Goal: Information Seeking & Learning: Learn about a topic

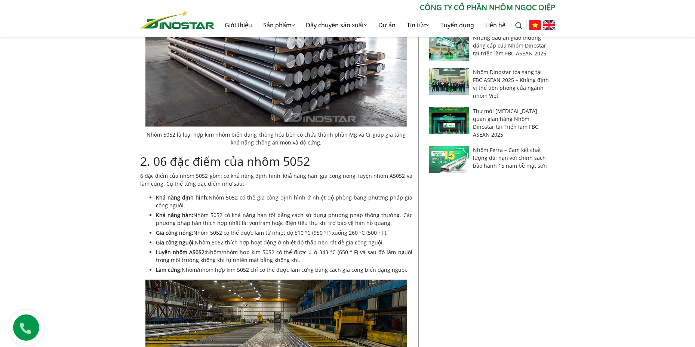
scroll to position [449, 0]
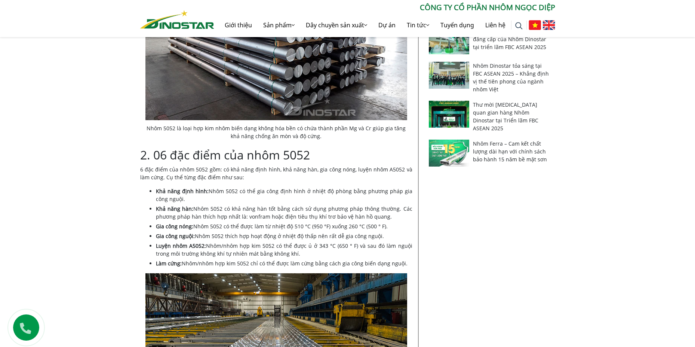
click at [251, 193] on li "Khả năng định hình: Nhôm 5052 có thể gia công định hình ở nhiệt độ phòng bằng p…" at bounding box center [284, 195] width 257 height 16
drag, startPoint x: 268, startPoint y: 193, endPoint x: 280, endPoint y: 193, distance: 12.3
click at [269, 193] on li "Khả năng định hình: Nhôm 5052 có thể gia công định hình ở nhiệt độ phòng bằng p…" at bounding box center [284, 195] width 257 height 16
click at [280, 193] on li "Khả năng định hình: Nhôm 5052 có thể gia công định hình ở nhiệt độ phòng bằng p…" at bounding box center [284, 195] width 257 height 16
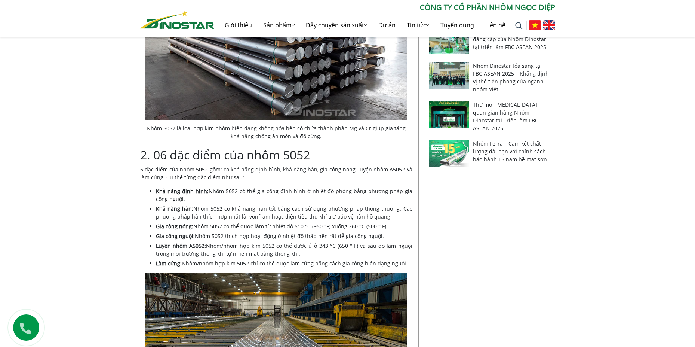
drag, startPoint x: 319, startPoint y: 192, endPoint x: 363, endPoint y: 193, distance: 43.8
click at [319, 192] on li "Khả năng định hình: Nhôm 5052 có thể gia công định hình ở nhiệt độ phòng bằng p…" at bounding box center [284, 195] width 257 height 16
click at [363, 193] on li "Khả năng định hình: Nhôm 5052 có thể gia công định hình ở nhiệt độ phòng bằng p…" at bounding box center [284, 195] width 257 height 16
click at [362, 193] on li "Khả năng định hình: Nhôm 5052 có thể gia công định hình ở nhiệt độ phòng bằng p…" at bounding box center [284, 195] width 257 height 16
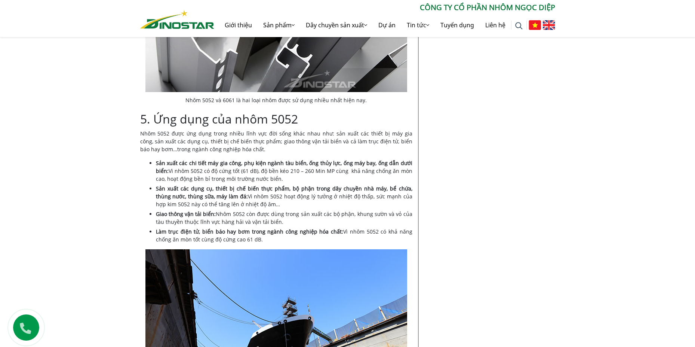
scroll to position [1945, 0]
drag, startPoint x: 206, startPoint y: 119, endPoint x: 324, endPoint y: 118, distance: 117.5
click at [320, 130] on p "Nhôm 5052 được ứng dụng trong nhiều lĩnh vực đời sống khác nhau như: sản xuất c…" at bounding box center [276, 142] width 272 height 24
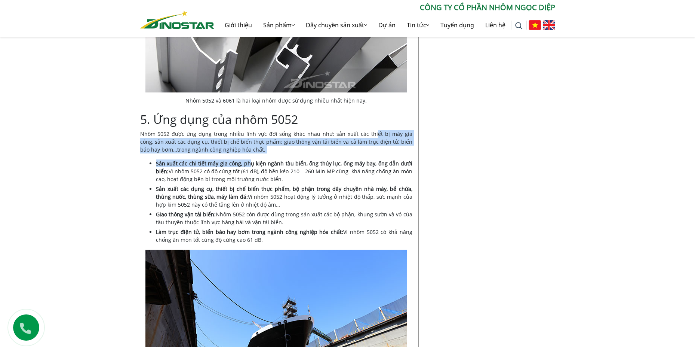
drag, startPoint x: 365, startPoint y: 120, endPoint x: 254, endPoint y: 148, distance: 114.7
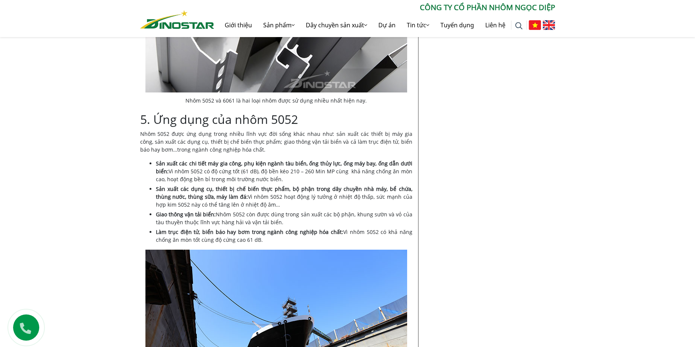
drag, startPoint x: 281, startPoint y: 149, endPoint x: 286, endPoint y: 149, distance: 4.5
click at [282, 160] on strong "Sản xuất các chi tiết máy gia công, phụ kiện ngành tàu biển, ống thủy lực, ống …" at bounding box center [284, 167] width 257 height 15
drag, startPoint x: 321, startPoint y: 150, endPoint x: 332, endPoint y: 149, distance: 11.6
click at [321, 160] on strong "Sản xuất các chi tiết máy gia công, phụ kiện ngành tàu biển, ống thủy lực, ống …" at bounding box center [284, 167] width 257 height 15
click at [336, 160] on strong "Sản xuất các chi tiết máy gia công, phụ kiện ngành tàu biển, ống thủy lực, ống …" at bounding box center [284, 167] width 257 height 15
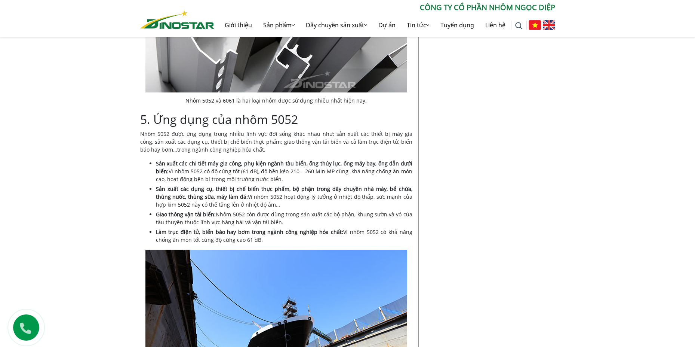
click at [359, 160] on strong "Sản xuất các chi tiết máy gia công, phụ kiện ngành tàu biển, ống thủy lực, ống …" at bounding box center [284, 167] width 257 height 15
drag, startPoint x: 349, startPoint y: 150, endPoint x: 379, endPoint y: 150, distance: 29.2
click at [350, 160] on strong "Sản xuất các chi tiết máy gia công, phụ kiện ngành tàu biển, ống thủy lực, ống …" at bounding box center [284, 167] width 257 height 15
click at [388, 160] on strong "Sản xuất các chi tiết máy gia công, phụ kiện ngành tàu biển, ống thủy lực, ống …" at bounding box center [284, 167] width 257 height 15
click at [400, 160] on strong "Sản xuất các chi tiết máy gia công, phụ kiện ngành tàu biển, ống thủy lực, ống …" at bounding box center [284, 167] width 257 height 15
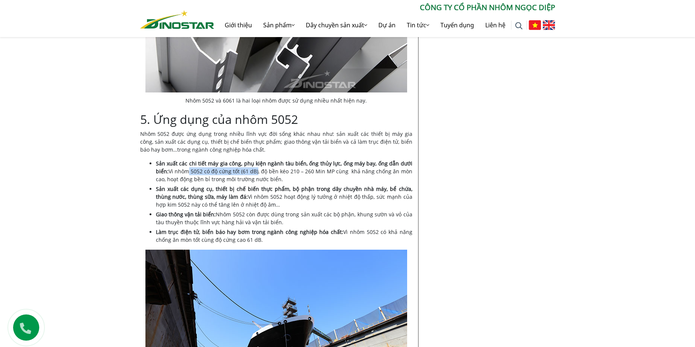
drag, startPoint x: 187, startPoint y: 160, endPoint x: 258, endPoint y: 157, distance: 71.1
click at [258, 159] on li "Sản xuất các chi tiết máy gia công, phụ kiện ngành tàu biển, ống thủy lực, ống …" at bounding box center [284, 171] width 257 height 24
drag, startPoint x: 288, startPoint y: 158, endPoint x: 296, endPoint y: 158, distance: 8.2
click at [288, 159] on li "Sản xuất các chi tiết máy gia công, phụ kiện ngành tàu biển, ống thủy lực, ống …" at bounding box center [284, 171] width 257 height 24
drag, startPoint x: 296, startPoint y: 158, endPoint x: 306, endPoint y: 159, distance: 10.5
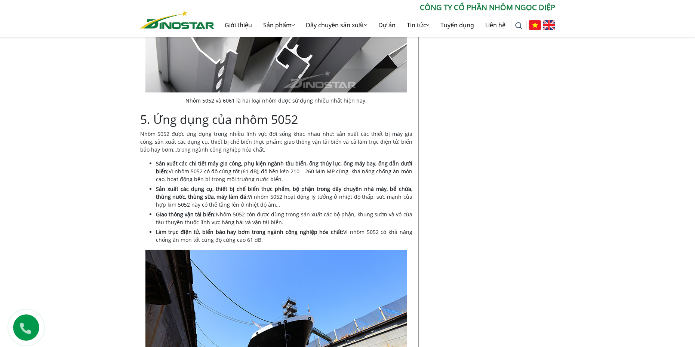
click at [298, 159] on li "Sản xuất các chi tiết máy gia công, phụ kiện ngành tàu biển, ống thủy lực, ống …" at bounding box center [284, 171] width 257 height 24
drag, startPoint x: 309, startPoint y: 159, endPoint x: 328, endPoint y: 160, distance: 18.7
click at [311, 159] on li "Sản xuất các chi tiết máy gia công, phụ kiện ngành tàu biển, ống thủy lực, ống …" at bounding box center [284, 171] width 257 height 24
drag, startPoint x: 328, startPoint y: 160, endPoint x: 348, endPoint y: 158, distance: 19.9
click at [331, 160] on li "Sản xuất các chi tiết máy gia công, phụ kiện ngành tàu biển, ống thủy lực, ống …" at bounding box center [284, 171] width 257 height 24
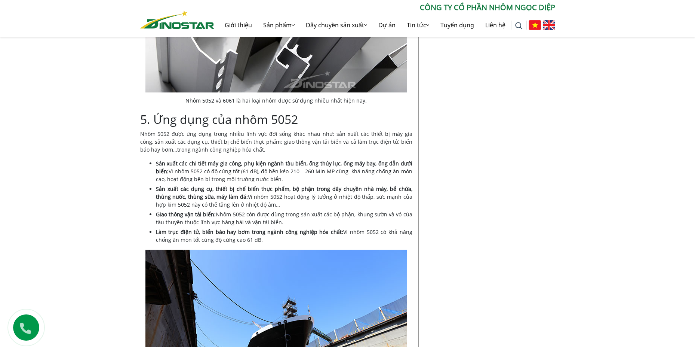
click at [348, 159] on li "Sản xuất các chi tiết máy gia công, phụ kiện ngành tàu biển, ống thủy lực, ống …" at bounding box center [284, 171] width 257 height 24
drag, startPoint x: 377, startPoint y: 158, endPoint x: 394, endPoint y: 158, distance: 17.6
click at [380, 159] on li "Sản xuất các chi tiết máy gia công, phụ kiện ngành tàu biển, ống thủy lực, ống …" at bounding box center [284, 171] width 257 height 24
drag, startPoint x: 394, startPoint y: 158, endPoint x: 401, endPoint y: 159, distance: 7.1
click at [395, 159] on li "Sản xuất các chi tiết máy gia công, phụ kiện ngành tàu biển, ống thủy lực, ống …" at bounding box center [284, 171] width 257 height 24
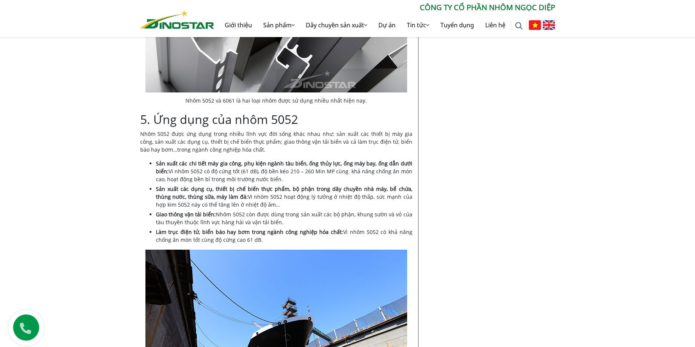
click at [401, 159] on li "Sản xuất các chi tiết máy gia công, phụ kiện ngành tàu biển, ống thủy lực, ống …" at bounding box center [284, 171] width 257 height 24
drag, startPoint x: 179, startPoint y: 178, endPoint x: 216, endPoint y: 178, distance: 37.0
click at [216, 185] on li "Sản xuất các dụng cụ, thiết bị chế biến thực phẩm, bộ phận trong dây chuyền nhà…" at bounding box center [284, 197] width 257 height 24
click at [245, 185] on strong "Sản xuất các dụng cụ, thiết bị chế biến thực phẩm, bộ phận trong dây chuyền nhà…" at bounding box center [284, 192] width 257 height 15
click at [272, 185] on strong "Sản xuất các dụng cụ, thiết bị chế biến thực phẩm, bộ phận trong dây chuyền nhà…" at bounding box center [284, 192] width 257 height 15
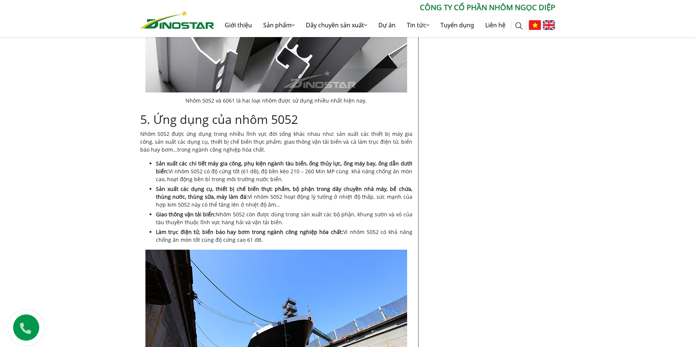
drag, startPoint x: 306, startPoint y: 174, endPoint x: 333, endPoint y: 172, distance: 27.4
click at [307, 185] on strong "Sản xuất các dụng cụ, thiết bị chế biến thực phẩm, bộ phận trong dây chuyền nhà…" at bounding box center [284, 192] width 257 height 15
drag, startPoint x: 333, startPoint y: 172, endPoint x: 346, endPoint y: 172, distance: 12.7
click at [333, 185] on strong "Sản xuất các dụng cụ, thiết bị chế biến thực phẩm, bộ phận trong dây chuyền nhà…" at bounding box center [284, 192] width 257 height 15
drag, startPoint x: 346, startPoint y: 172, endPoint x: 355, endPoint y: 174, distance: 9.4
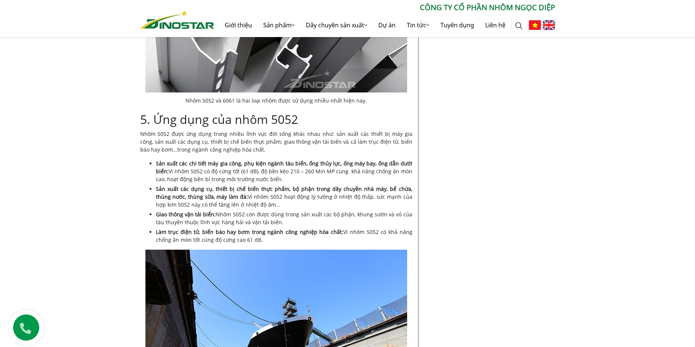
click at [346, 185] on strong "Sản xuất các dụng cụ, thiết bị chế biến thực phẩm, bộ phận trong dây chuyền nhà…" at bounding box center [284, 192] width 257 height 15
drag, startPoint x: 358, startPoint y: 174, endPoint x: 390, endPoint y: 174, distance: 31.4
click at [359, 185] on strong "Sản xuất các dụng cụ, thiết bị chế biến thực phẩm, bộ phận trong dây chuyền nhà…" at bounding box center [284, 192] width 257 height 15
click at [390, 185] on strong "Sản xuất các dụng cụ, thiết bị chế biến thực phẩm, bộ phận trong dây chuyền nhà…" at bounding box center [284, 192] width 257 height 15
drag, startPoint x: 391, startPoint y: 175, endPoint x: 408, endPoint y: 175, distance: 16.8
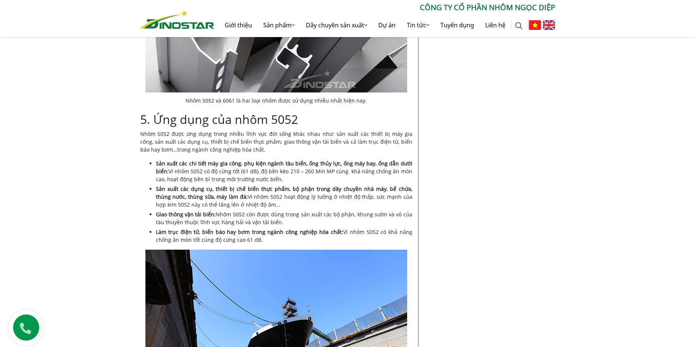
click at [393, 185] on strong "Sản xuất các dụng cụ, thiết bị chế biến thực phẩm, bộ phận trong dây chuyền nhà…" at bounding box center [284, 192] width 257 height 15
drag, startPoint x: 408, startPoint y: 175, endPoint x: 397, endPoint y: 178, distance: 10.9
click at [406, 185] on strong "Sản xuất các dụng cụ, thiết bị chế biến thực phẩm, bộ phận trong dây chuyền nhà…" at bounding box center [284, 192] width 257 height 15
drag, startPoint x: 173, startPoint y: 183, endPoint x: 208, endPoint y: 184, distance: 35.5
click at [173, 185] on strong "Sản xuất các dụng cụ, thiết bị chế biến thực phẩm, bộ phận trong dây chuyền nhà…" at bounding box center [284, 192] width 257 height 15
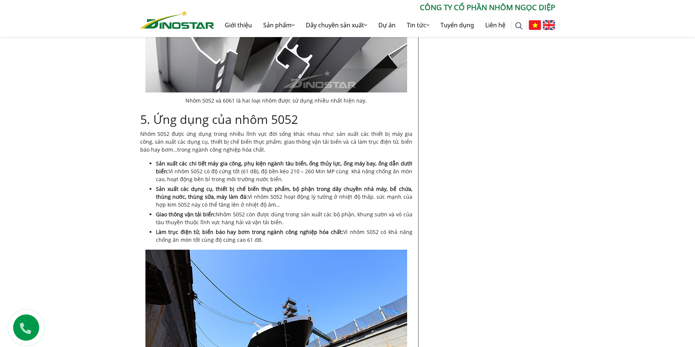
drag, startPoint x: 208, startPoint y: 184, endPoint x: 228, endPoint y: 183, distance: 19.5
click at [209, 185] on strong "Sản xuất các dụng cụ, thiết bị chế biến thực phẩm, bộ phận trong dây chuyền nhà…" at bounding box center [284, 192] width 257 height 15
click at [228, 185] on strong "Sản xuất các dụng cụ, thiết bị chế biến thực phẩm, bộ phận trong dây chuyền nhà…" at bounding box center [284, 192] width 257 height 15
click at [244, 185] on li "Sản xuất các dụng cụ, thiết bị chế biến thực phẩm, bộ phận trong dây chuyền nhà…" at bounding box center [284, 197] width 257 height 24
click at [264, 185] on li "Sản xuất các dụng cụ, thiết bị chế biến thực phẩm, bộ phận trong dây chuyền nhà…" at bounding box center [284, 197] width 257 height 24
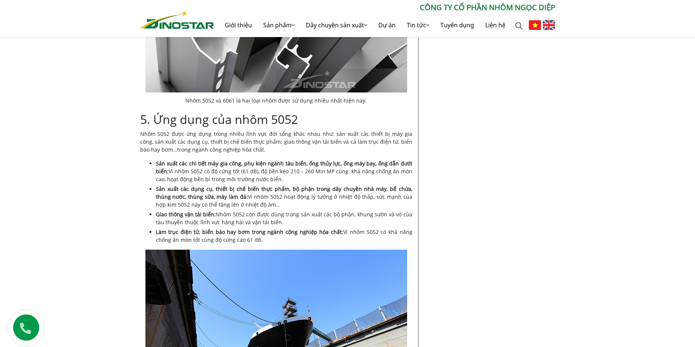
click at [212, 185] on strong "Sản xuất các dụng cụ, thiết bị chế biến thực phẩm, bộ phận trong dây chuyền nhà…" at bounding box center [284, 192] width 257 height 15
drag, startPoint x: 248, startPoint y: 181, endPoint x: 260, endPoint y: 181, distance: 12.0
click at [251, 185] on li "Sản xuất các dụng cụ, thiết bị chế biến thực phẩm, bộ phận trong dây chuyền nhà…" at bounding box center [284, 197] width 257 height 24
click at [269, 185] on li "Sản xuất các dụng cụ, thiết bị chế biến thực phẩm, bộ phận trong dây chuyền nhà…" at bounding box center [284, 197] width 257 height 24
click at [276, 185] on li "Sản xuất các dụng cụ, thiết bị chế biến thực phẩm, bộ phận trong dây chuyền nhà…" at bounding box center [284, 197] width 257 height 24
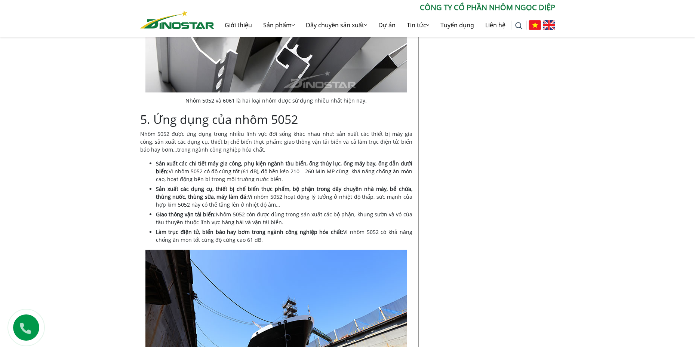
click at [235, 210] on li "Giao thông vận tải biển: Nhôm 5052 còn được dùng trong sản xuất các bộ phận, kh…" at bounding box center [284, 218] width 257 height 16
drag, startPoint x: 169, startPoint y: 221, endPoint x: 194, endPoint y: 217, distance: 25.3
click at [186, 228] on strong "Làm trục điện tử, biển báo hay bơm trong ngành công nghiệp hóa chất:" at bounding box center [250, 231] width 188 height 7
drag, startPoint x: 203, startPoint y: 216, endPoint x: 250, endPoint y: 215, distance: 46.4
click at [249, 228] on strong "Làm trục điện tử, biển báo hay bơm trong ngành công nghiệp hóa chất:" at bounding box center [250, 231] width 188 height 7
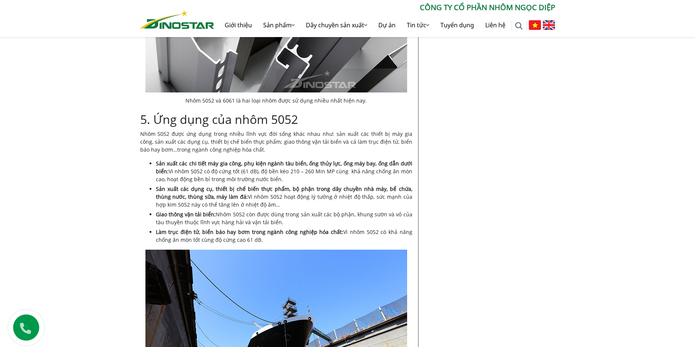
drag, startPoint x: 262, startPoint y: 214, endPoint x: 268, endPoint y: 214, distance: 6.4
click at [264, 228] on strong "Làm trục điện tử, biển báo hay bơm trong ngành công nghiệp hóa chất:" at bounding box center [250, 231] width 188 height 7
click at [291, 228] on strong "Làm trục điện tử, biển báo hay bơm trong ngành công nghiệp hóa chất:" at bounding box center [250, 231] width 188 height 7
drag, startPoint x: 311, startPoint y: 215, endPoint x: 328, endPoint y: 215, distance: 16.8
click at [313, 228] on strong "Làm trục điện tử, biển báo hay bơm trong ngành công nghiệp hóa chất:" at bounding box center [250, 231] width 188 height 7
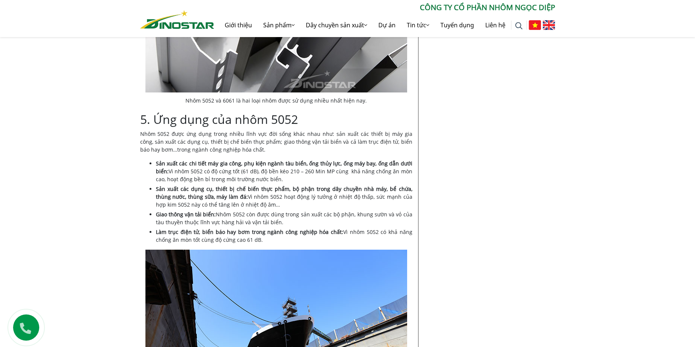
click at [328, 228] on strong "Làm trục điện tử, biển báo hay bơm trong ngành công nghiệp hóa chất:" at bounding box center [250, 231] width 188 height 7
drag, startPoint x: 359, startPoint y: 214, endPoint x: 391, endPoint y: 220, distance: 32.2
click at [365, 228] on li "Làm trục điện tử, biển báo hay bơm trong ngành công nghiệp hóa chất: Vì nhôm 50…" at bounding box center [284, 236] width 257 height 16
click at [391, 228] on li "Làm trục điện tử, biển báo hay bơm trong ngành công nghiệp hóa chất: Vì nhôm 50…" at bounding box center [284, 236] width 257 height 16
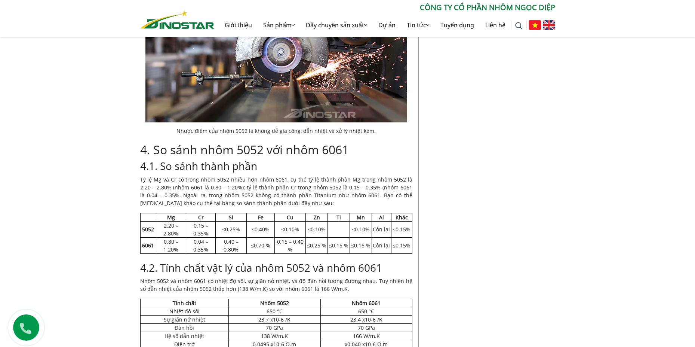
scroll to position [1601, 0]
